Goal: Task Accomplishment & Management: Manage account settings

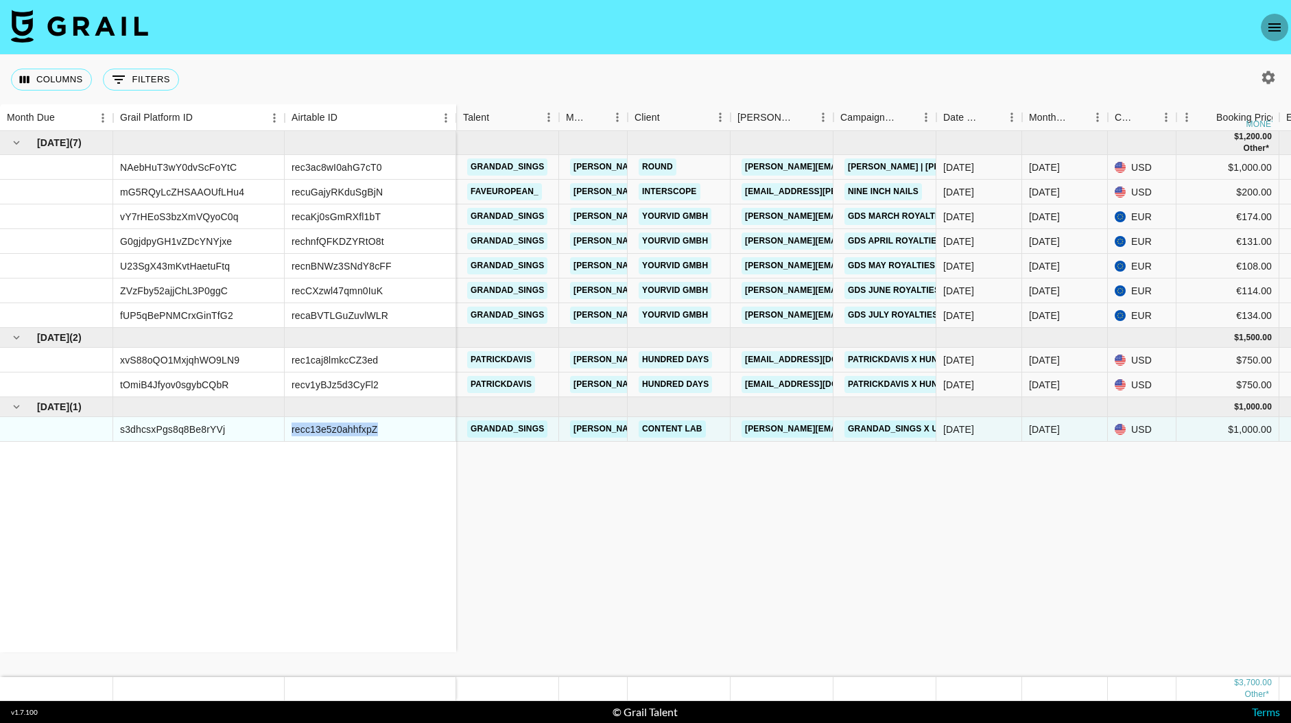
click at [1275, 25] on icon "open drawer" at bounding box center [1275, 27] width 16 height 16
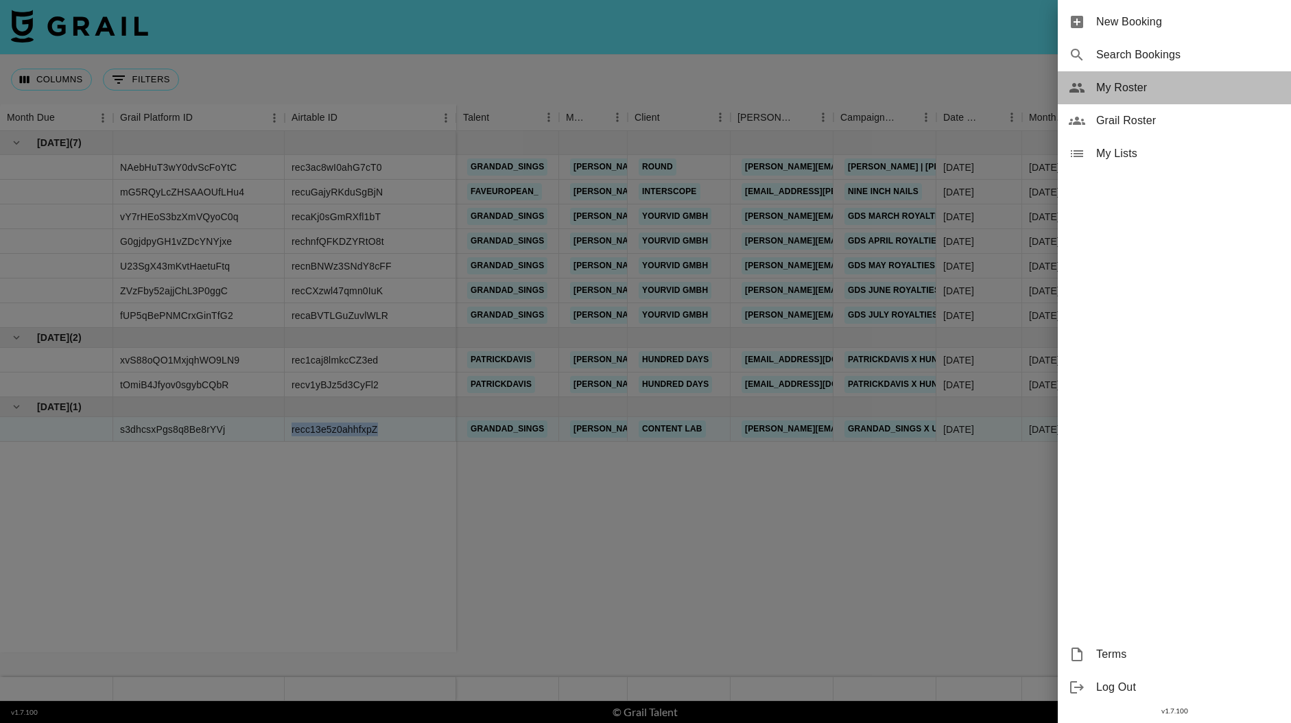
click at [1131, 91] on span "My Roster" at bounding box center [1188, 88] width 184 height 16
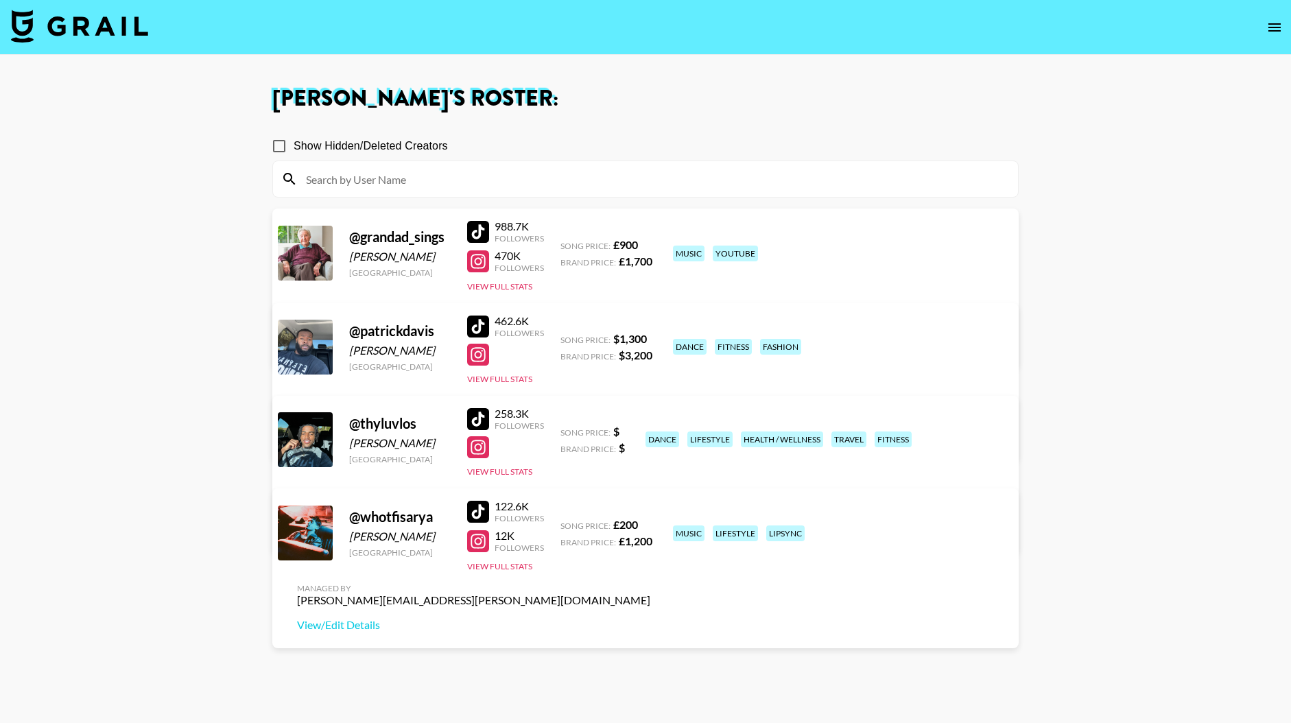
click at [650, 524] on link "View/Edit Details" at bounding box center [473, 531] width 353 height 14
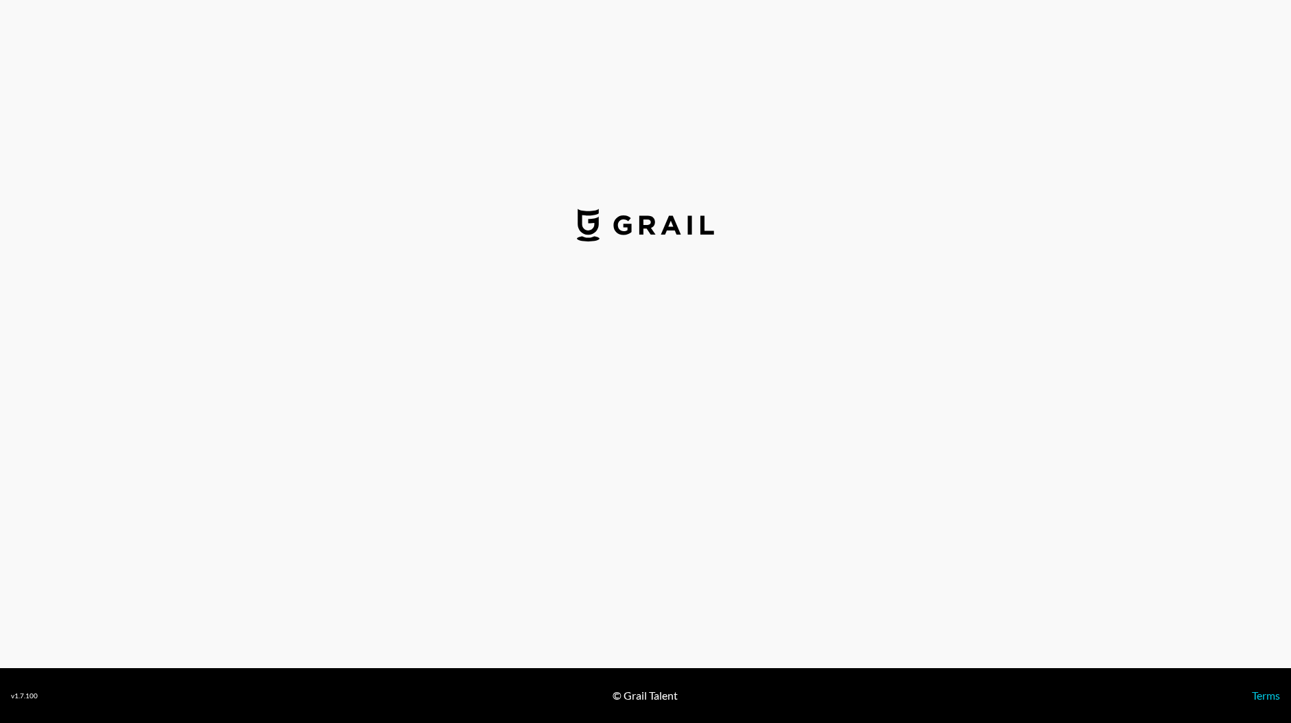
select select "USD"
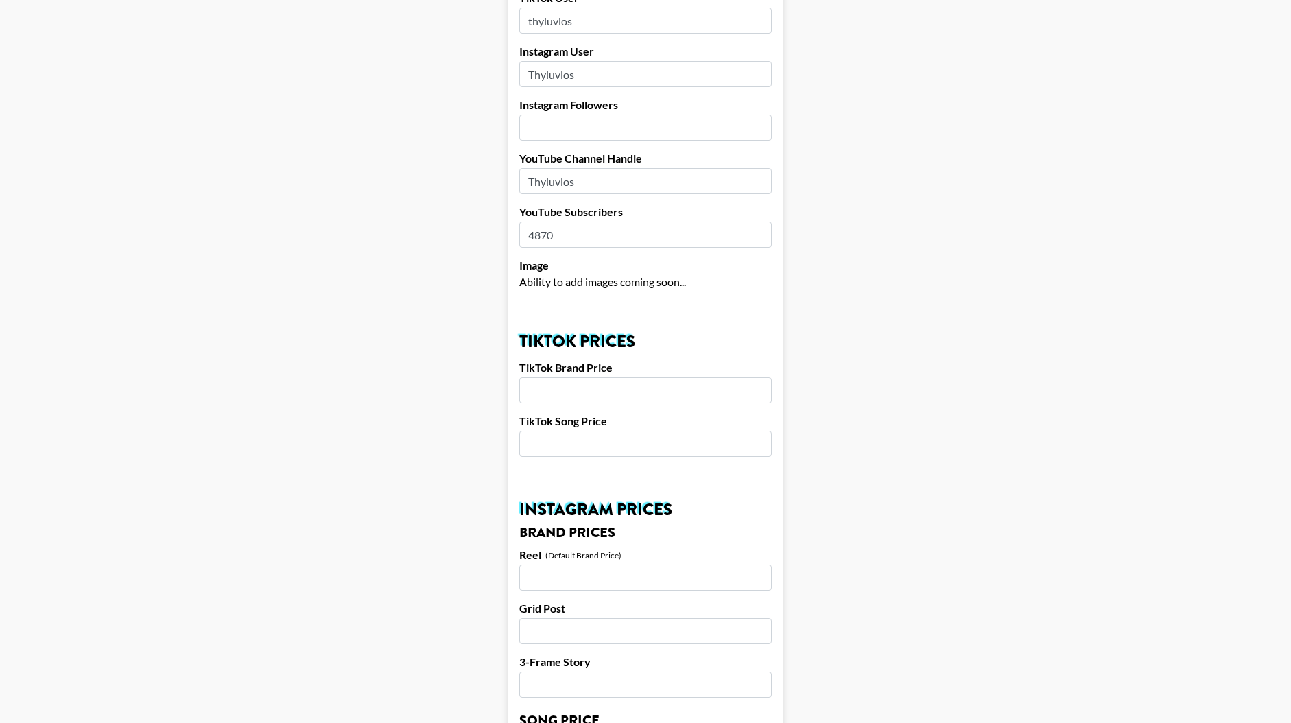
scroll to position [225, 0]
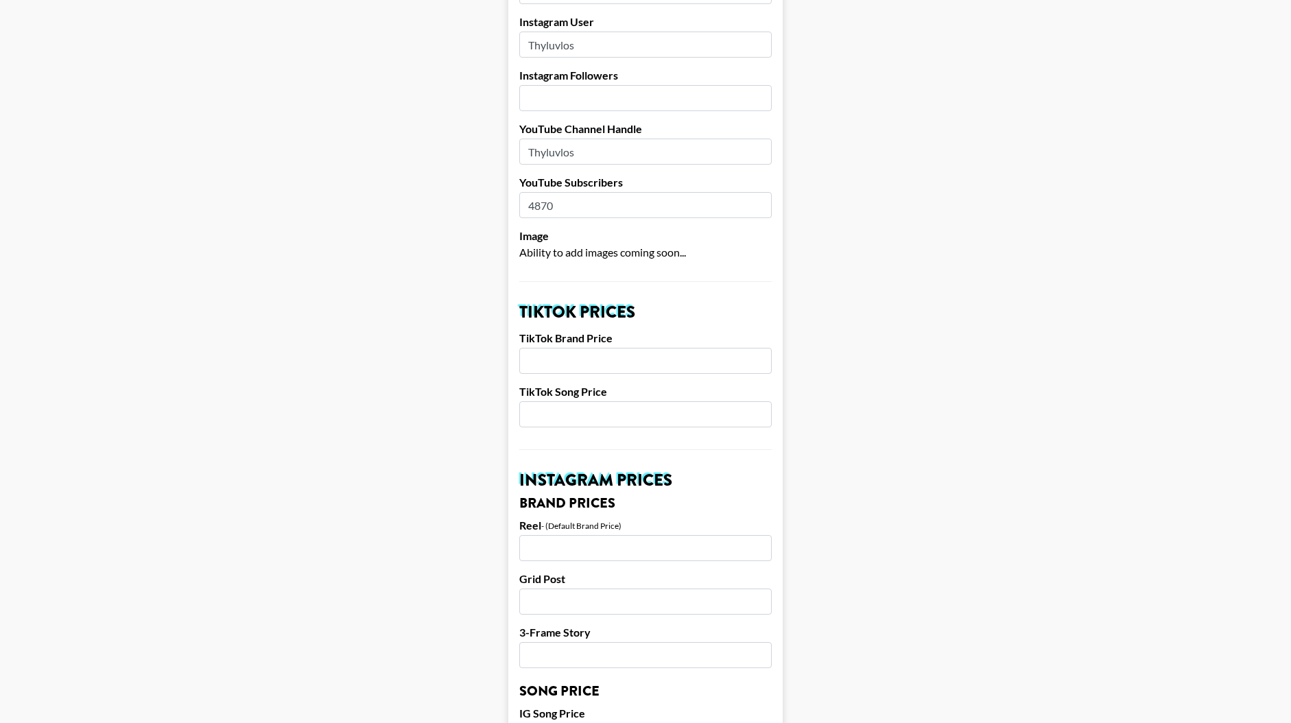
click at [559, 348] on input "number" at bounding box center [645, 361] width 253 height 26
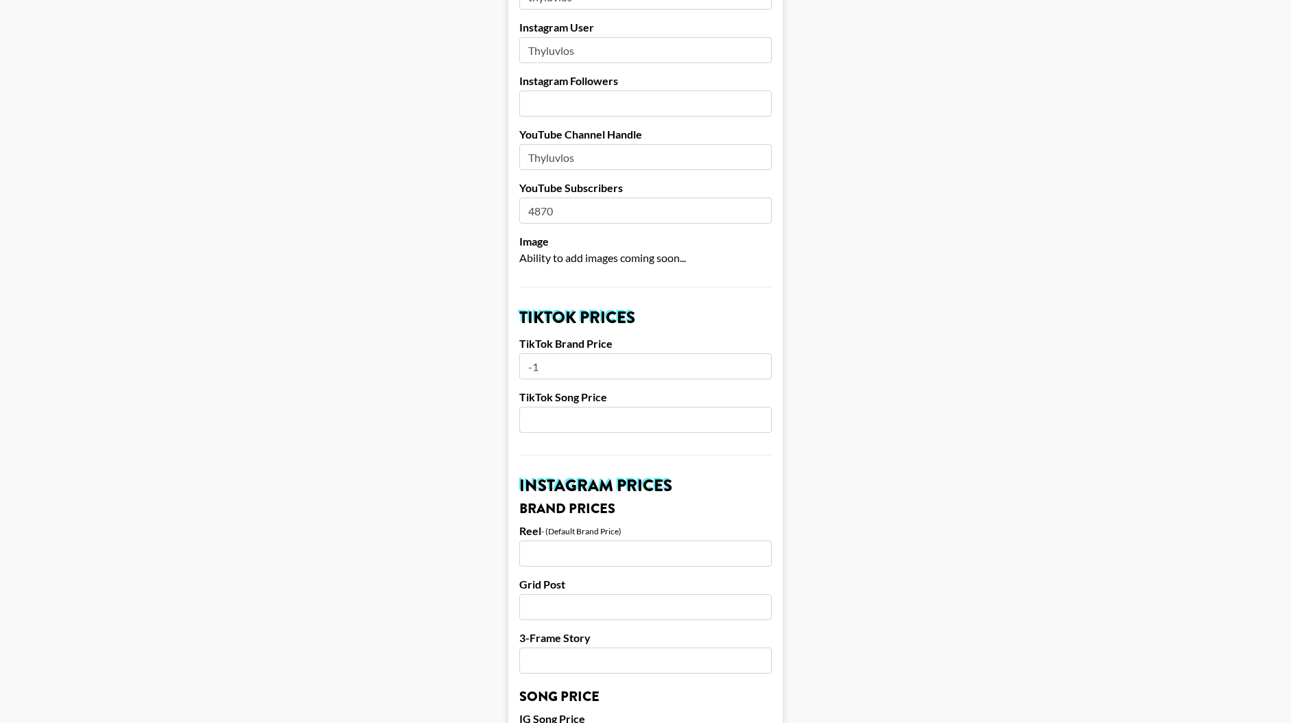
type input "-1"
click at [755, 353] on input "-1" at bounding box center [645, 366] width 253 height 26
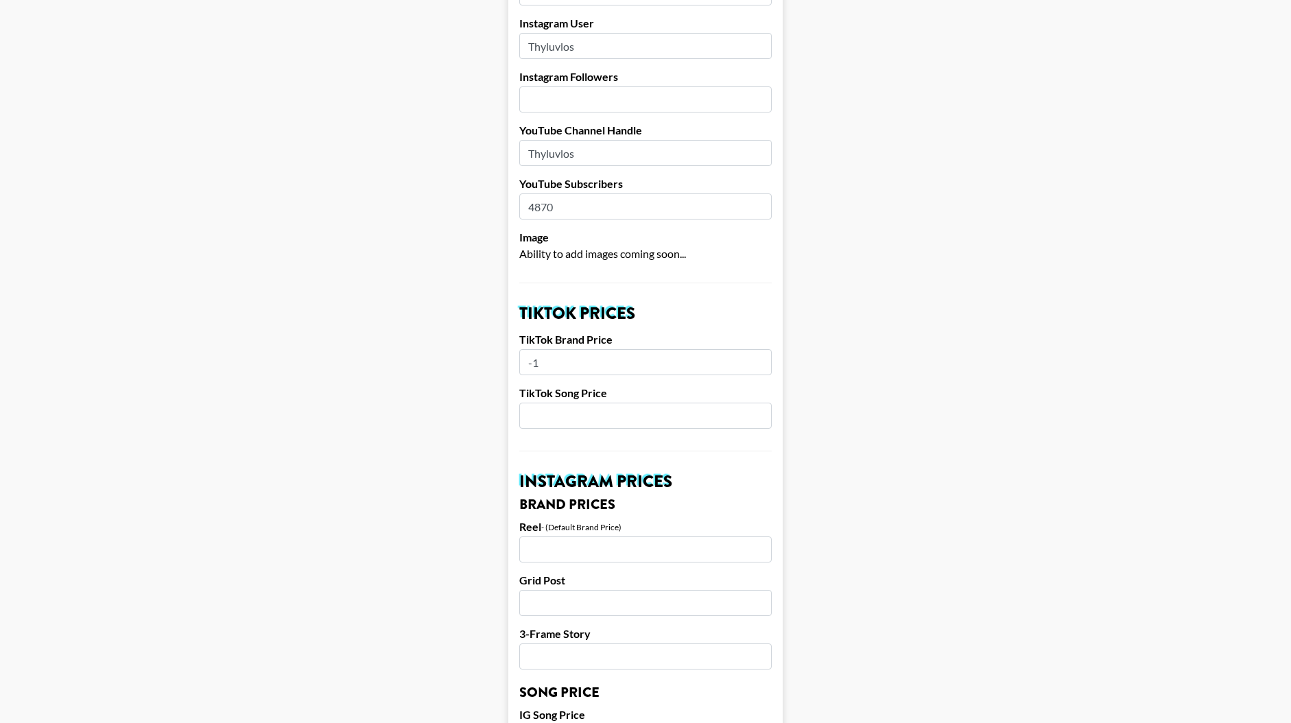
scroll to position [225, 0]
drag, startPoint x: 559, startPoint y: 340, endPoint x: 477, endPoint y: 339, distance: 81.7
click at [477, 339] on main "Airtable ID: rec8Pxm6XCb5PCq7m Manager(s) [PERSON_NAME][EMAIL_ADDRESS][PERSON_N…" at bounding box center [645, 715] width 1269 height 1727
type input "540"
click at [542, 401] on input "number" at bounding box center [645, 414] width 253 height 26
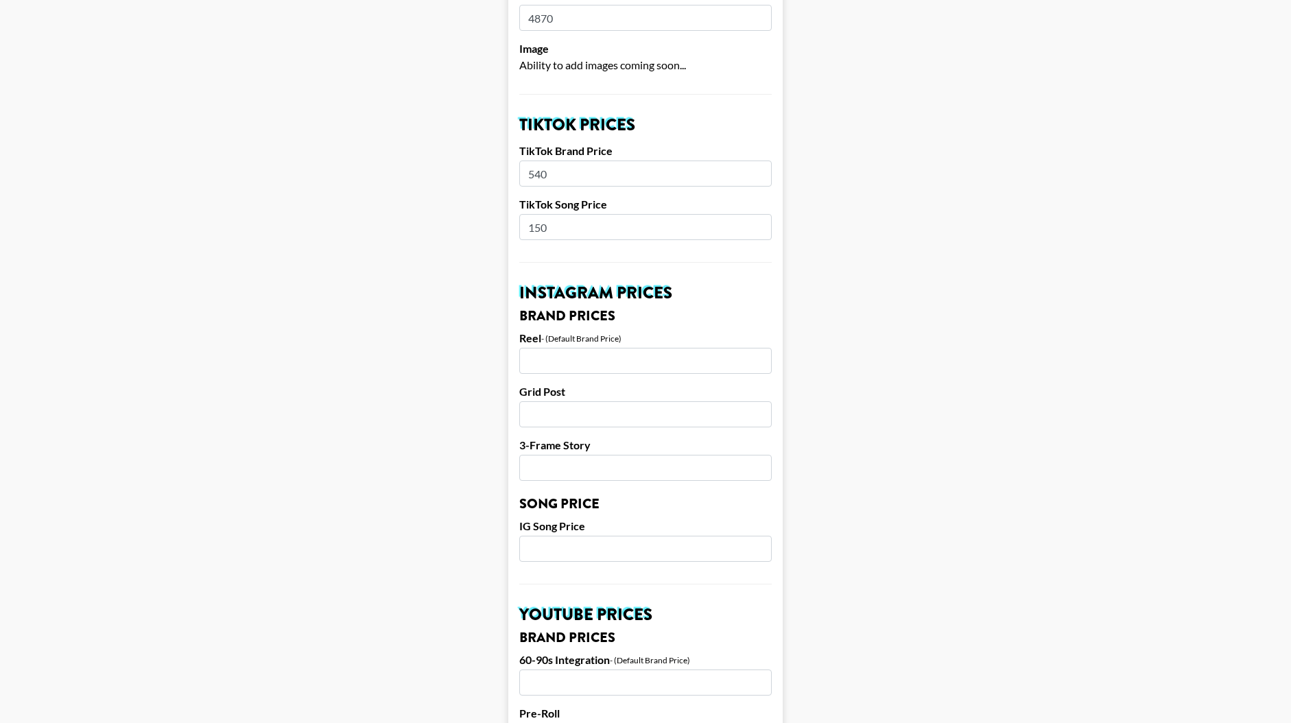
scroll to position [414, 0]
type input "150"
click at [553, 346] on input "number" at bounding box center [645, 359] width 253 height 26
type input "270"
drag, startPoint x: 567, startPoint y: 535, endPoint x: 576, endPoint y: 533, distance: 9.0
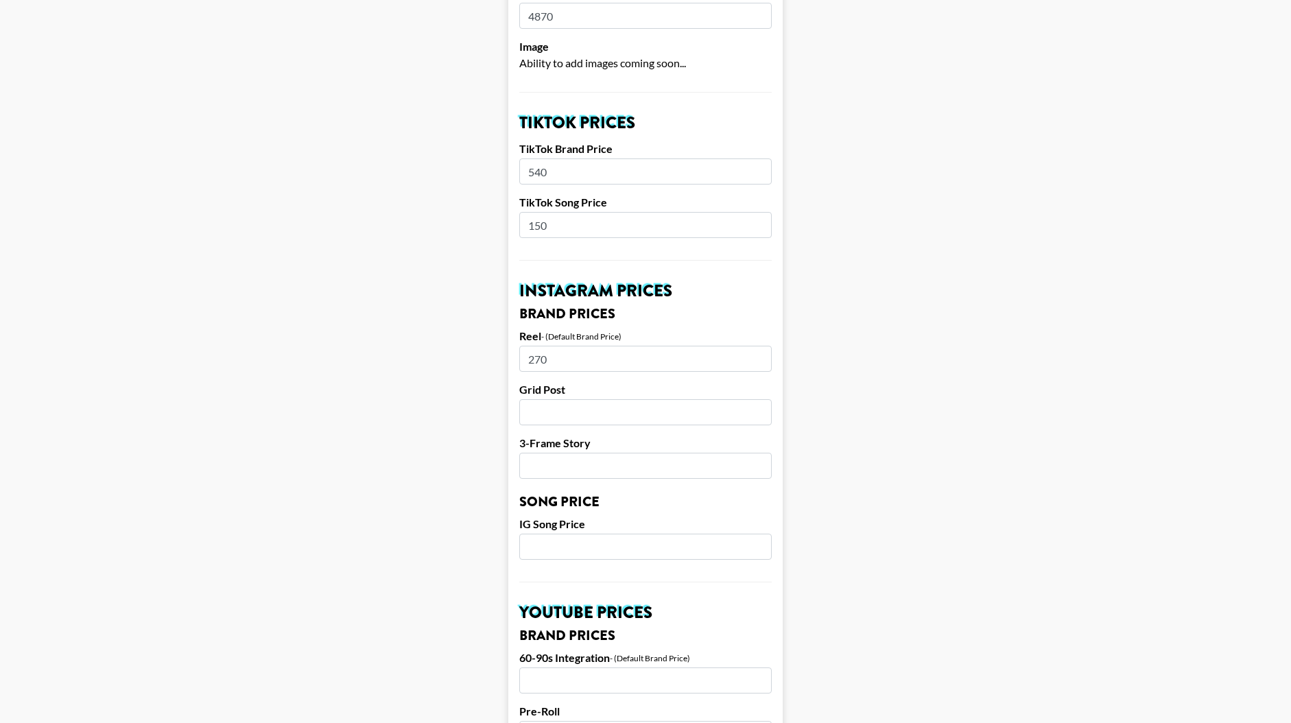
click at [567, 535] on input "number" at bounding box center [645, 547] width 253 height 26
type input "100"
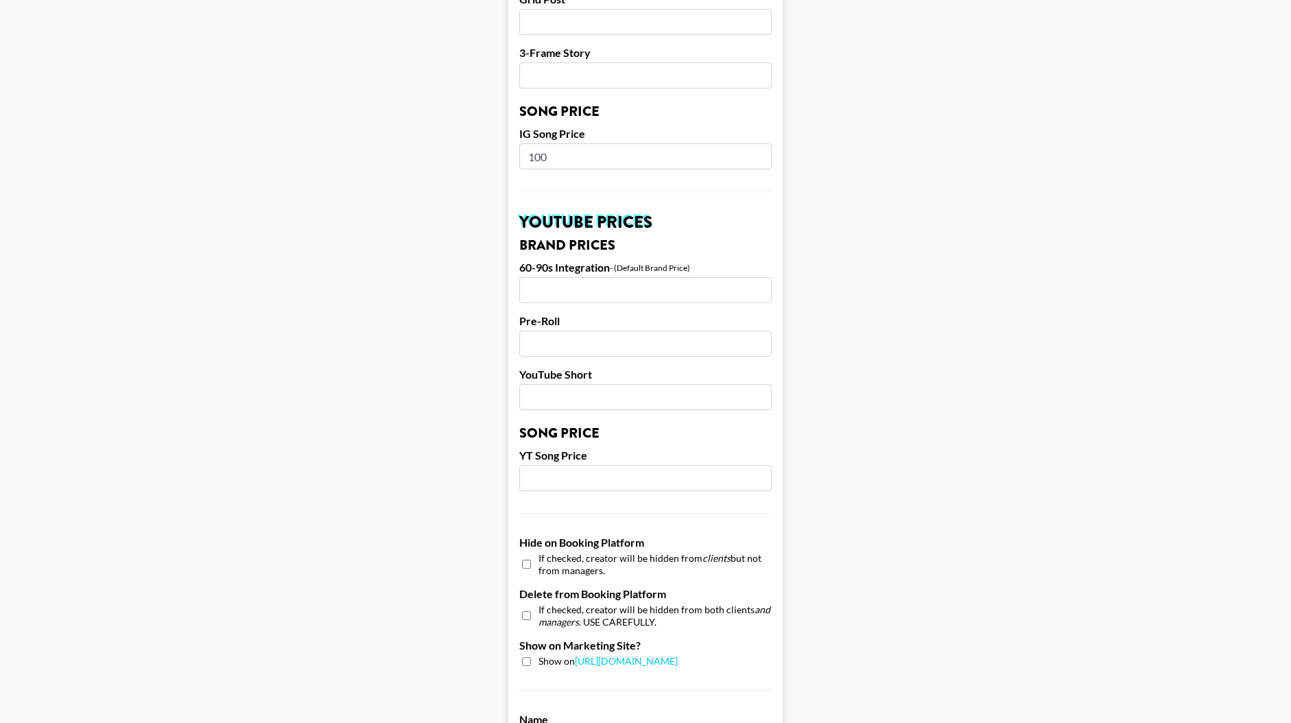
scroll to position [806, 0]
click at [525, 657] on input "checkbox" at bounding box center [526, 661] width 9 height 9
checkbox input "true"
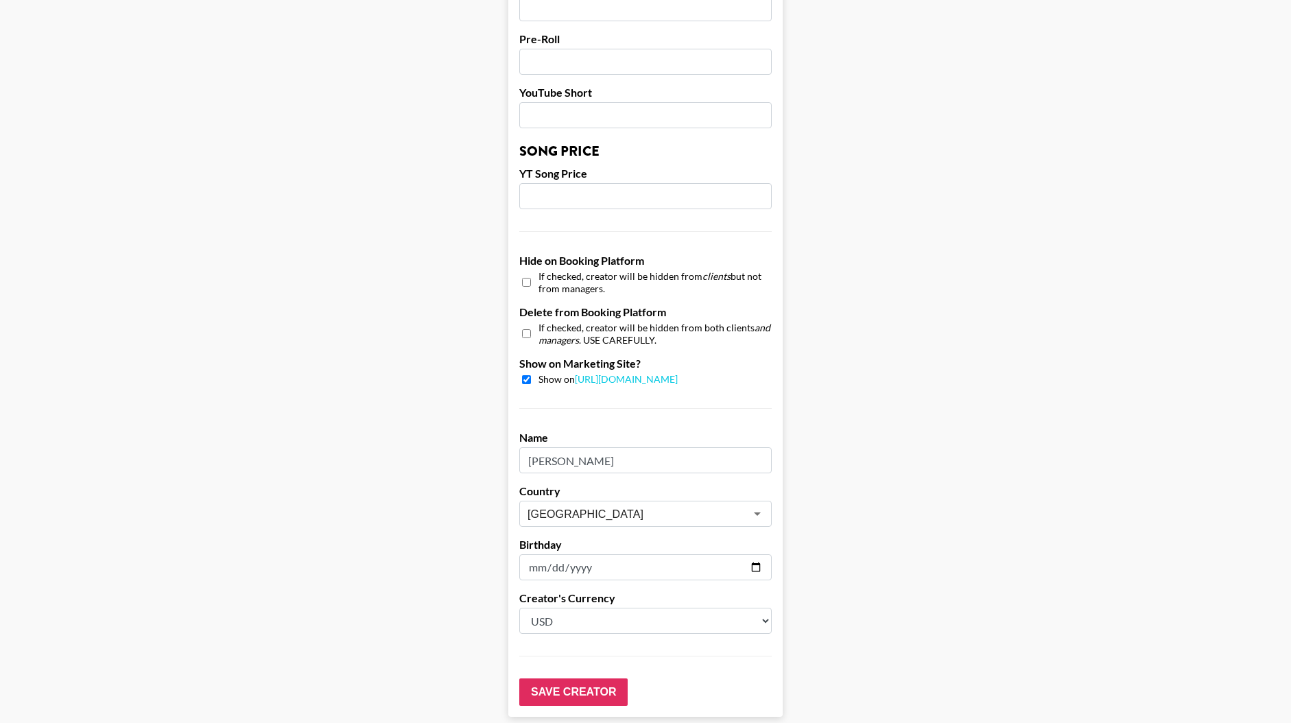
scroll to position [1088, 0]
click at [574, 677] on input "Save Creator" at bounding box center [573, 690] width 108 height 27
